Goal: Task Accomplishment & Management: Manage account settings

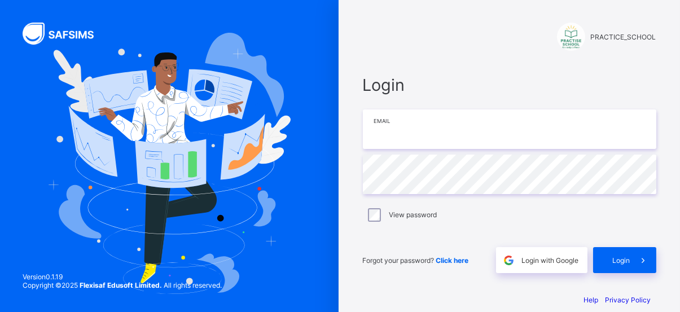
click at [442, 144] on input "email" at bounding box center [510, 130] width 294 height 40
type input "**********"
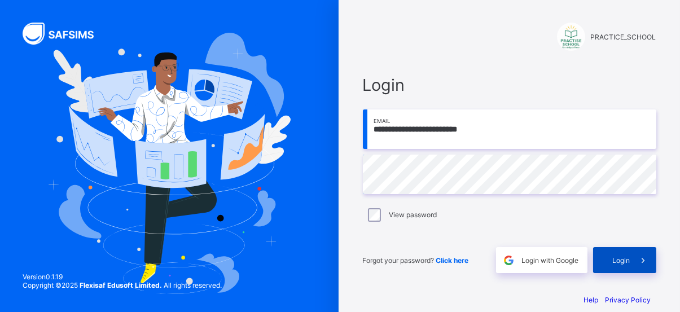
click at [626, 257] on span "Login" at bounding box center [621, 260] width 17 height 8
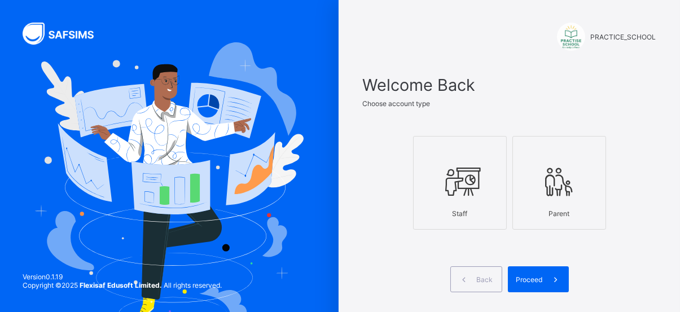
click at [480, 195] on icon at bounding box center [460, 182] width 40 height 34
click at [546, 274] on span at bounding box center [556, 279] width 26 height 26
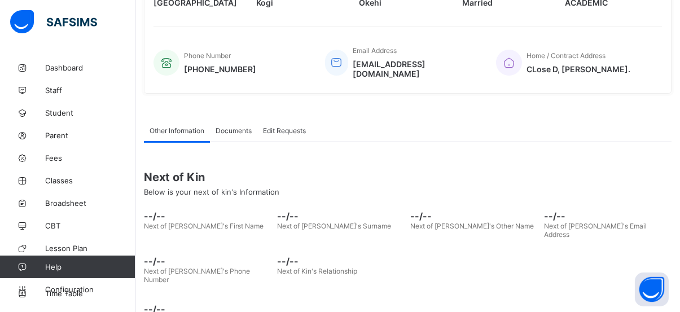
scroll to position [287, 0]
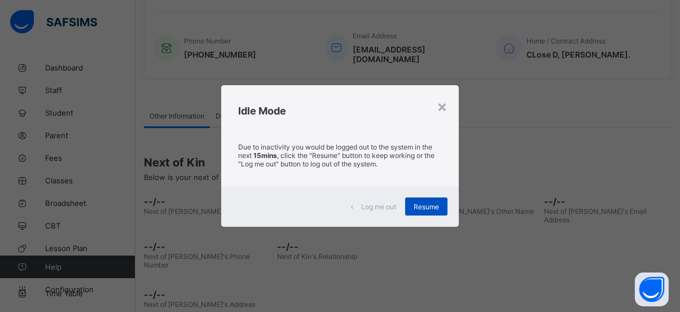
click at [435, 206] on span "Resume" at bounding box center [426, 207] width 25 height 8
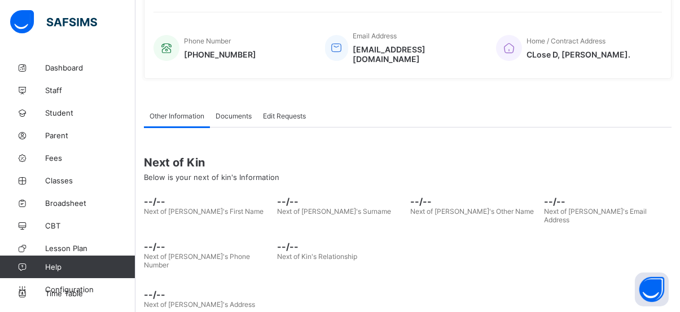
click at [300, 128] on div "Next of Kin Below is your next of kin's Information --/-- Next of [PERSON_NAME]…" at bounding box center [408, 221] width 528 height 187
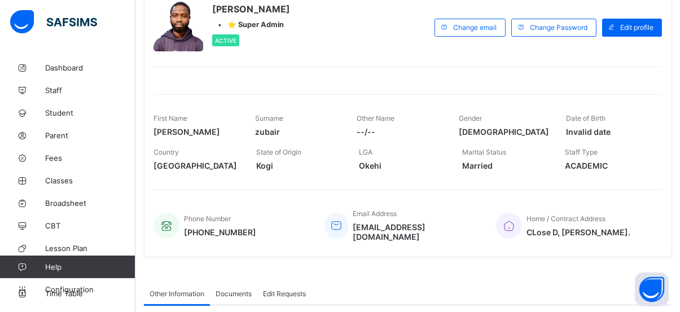
scroll to position [0, 0]
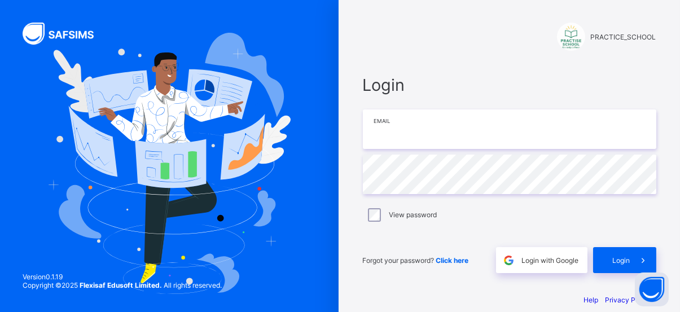
click at [455, 124] on input "email" at bounding box center [510, 130] width 294 height 40
type input "**********"
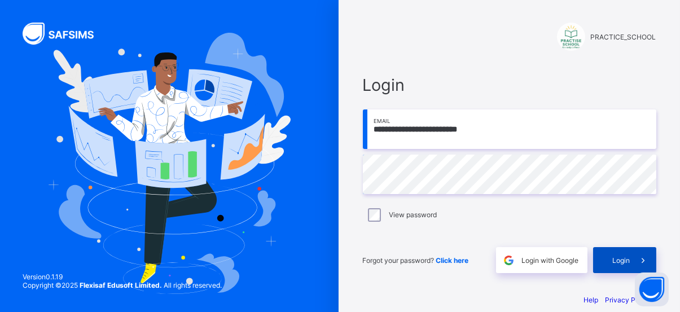
click at [632, 253] on div "Login" at bounding box center [624, 260] width 63 height 26
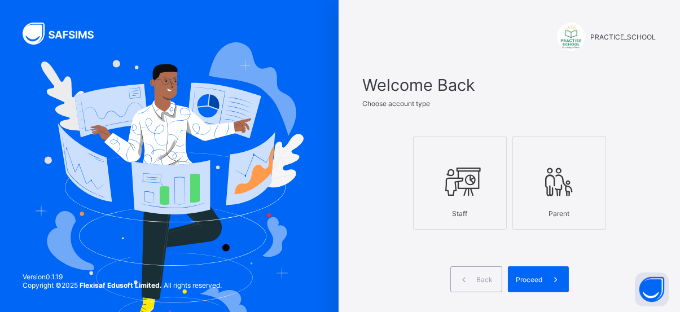
click at [469, 173] on icon at bounding box center [460, 182] width 40 height 34
click at [539, 290] on div "Proceed" at bounding box center [538, 279] width 61 height 26
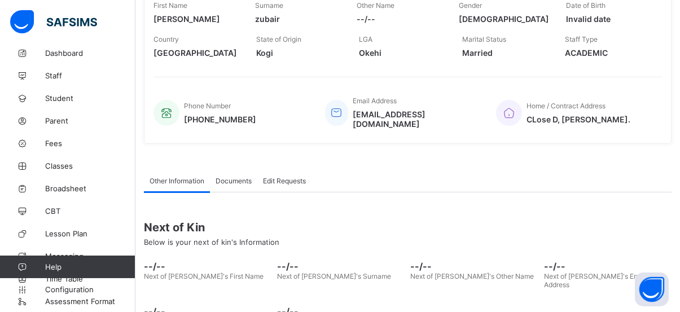
scroll to position [287, 0]
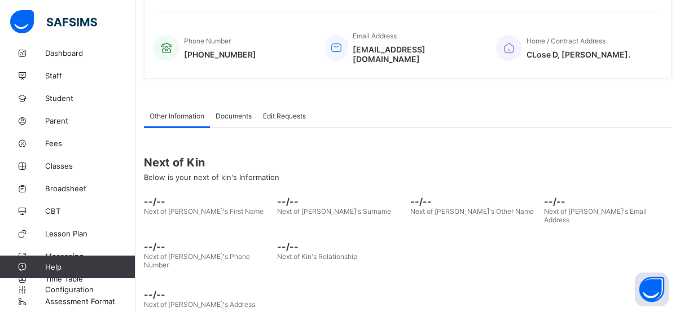
click at [505, 87] on div "Other Information Documents Edit Requests Other Information More Options Next o…" at bounding box center [408, 209] width 528 height 244
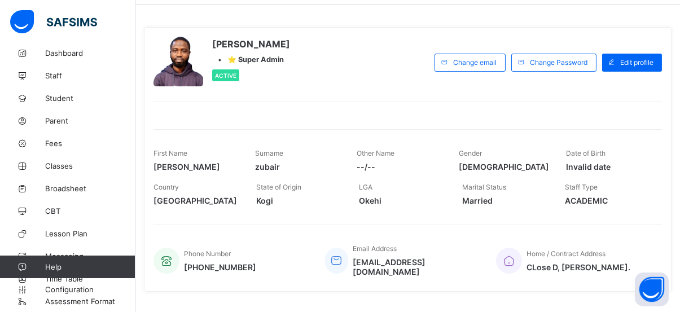
scroll to position [0, 0]
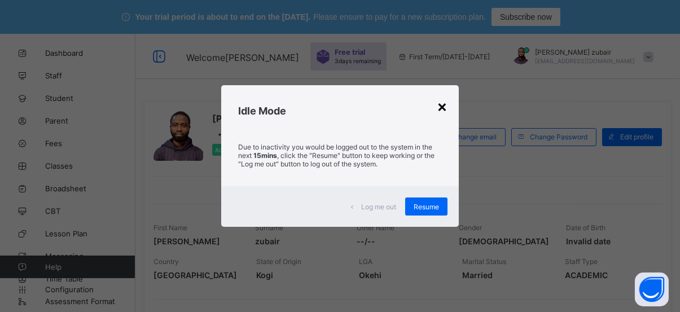
click at [447, 110] on div "×" at bounding box center [442, 106] width 11 height 19
